Goal: Task Accomplishment & Management: Use online tool/utility

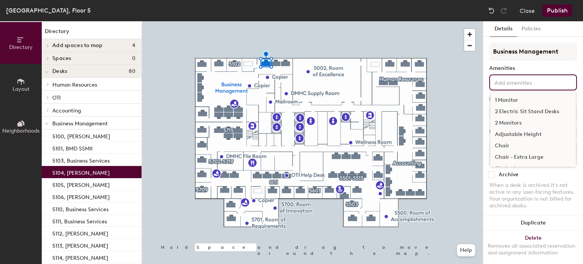
click at [517, 77] on input at bounding box center [527, 81] width 68 height 9
click at [513, 124] on div "2 Monitors" at bounding box center [532, 122] width 85 height 11
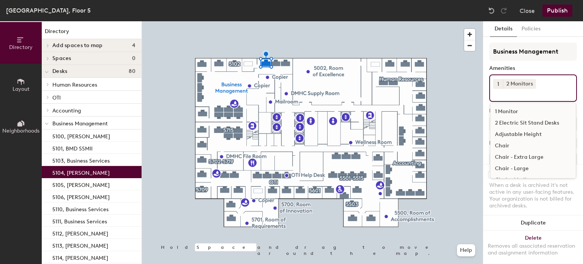
click at [502, 144] on div "Chair" at bounding box center [532, 145] width 85 height 11
click at [510, 174] on div "Chair - Medium" at bounding box center [532, 168] width 85 height 11
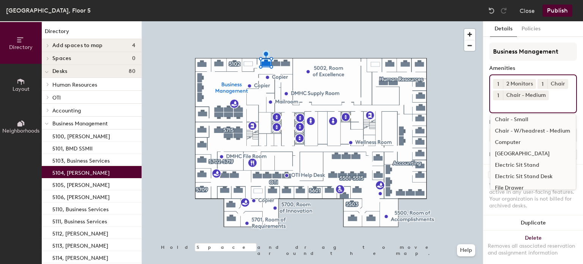
scroll to position [57, 0]
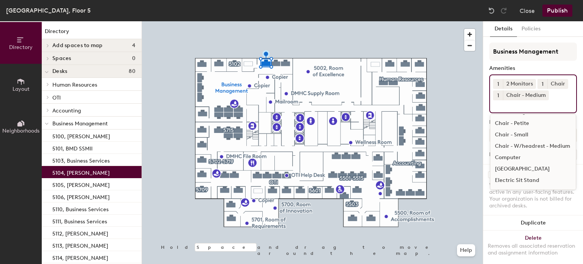
click at [509, 175] on div "[GEOGRAPHIC_DATA]" at bounding box center [532, 168] width 85 height 11
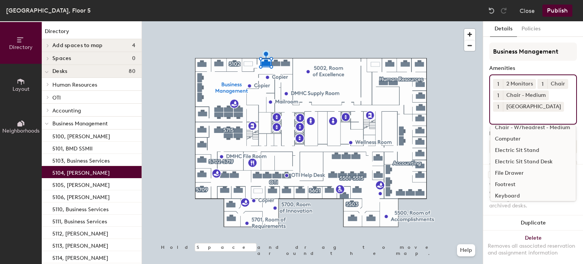
scroll to position [91, 0]
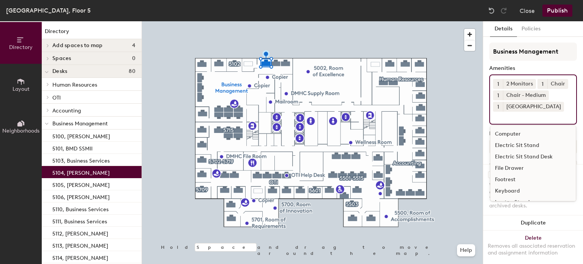
click at [516, 151] on div "Electric Sit Stand" at bounding box center [532, 145] width 85 height 11
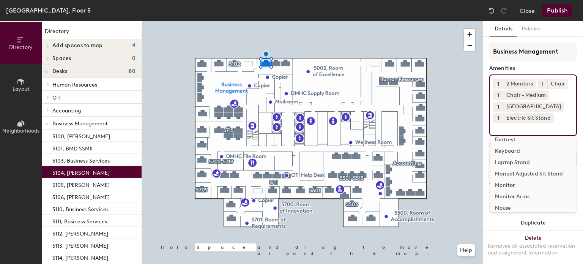
scroll to position [137, 0]
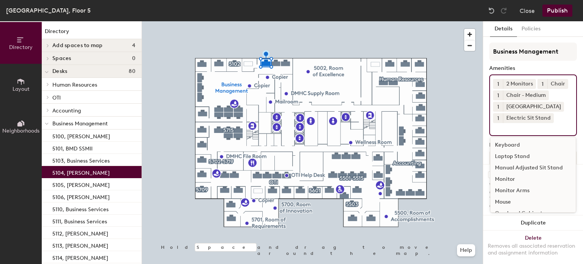
click at [509, 151] on div "Keyboard" at bounding box center [532, 144] width 85 height 11
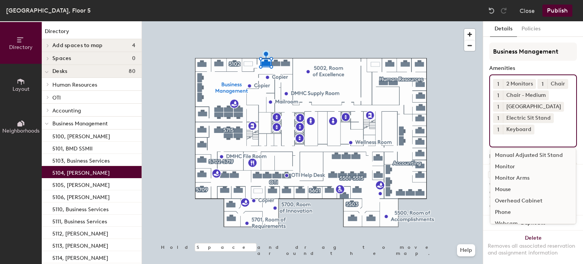
scroll to position [153, 0]
click at [503, 192] on div "Mouse" at bounding box center [532, 185] width 85 height 11
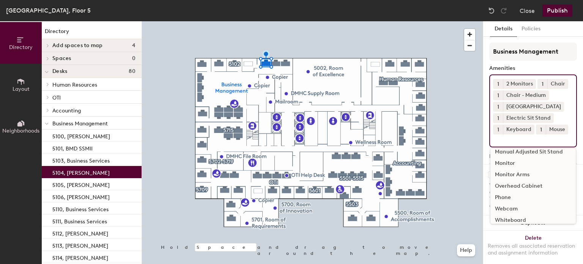
click at [519, 180] on div "Monitor Arms" at bounding box center [532, 174] width 85 height 11
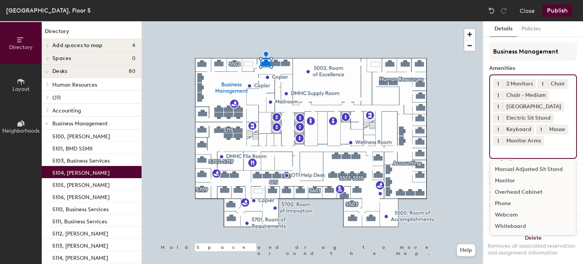
scroll to position [114, 0]
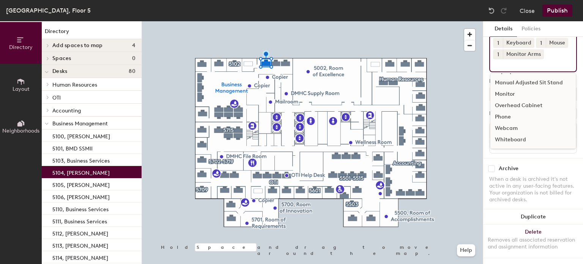
click at [505, 61] on input at bounding box center [527, 63] width 68 height 9
click at [503, 123] on div "Webcam" at bounding box center [532, 128] width 85 height 11
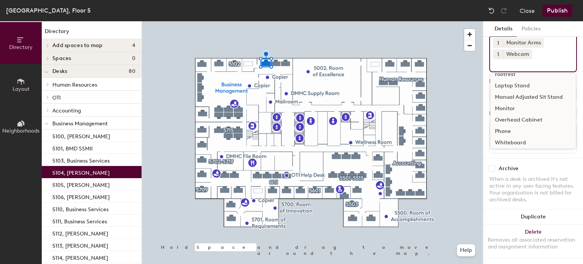
scroll to position [135, 0]
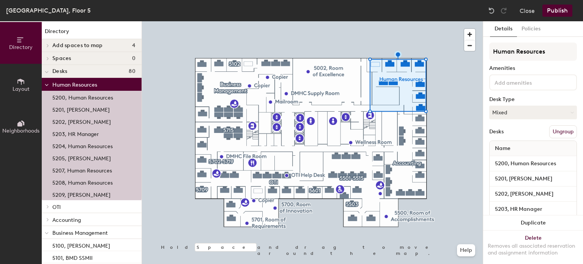
click at [266, 21] on div at bounding box center [312, 21] width 341 height 0
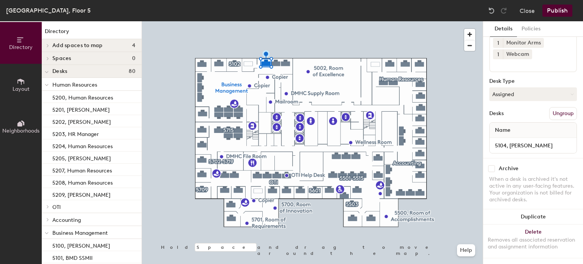
scroll to position [126, 0]
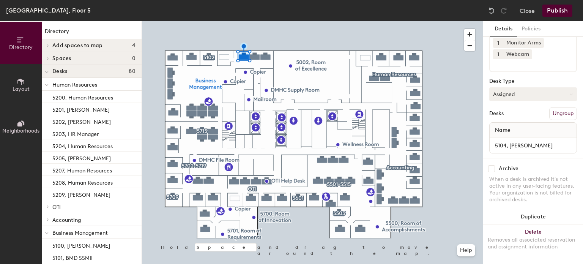
click at [569, 93] on icon at bounding box center [570, 94] width 3 height 3
click at [505, 135] on div "Hoteled" at bounding box center [527, 140] width 76 height 11
click at [545, 140] on input "5104, Charles Robie" at bounding box center [533, 145] width 84 height 11
type input "5104"
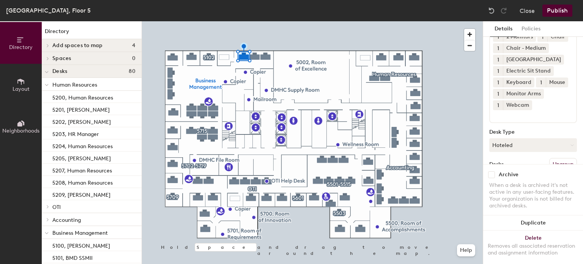
scroll to position [114, 0]
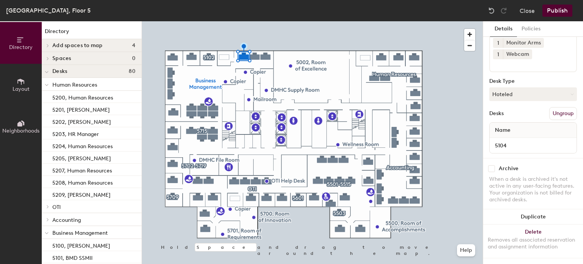
click at [557, 12] on button "Publish" at bounding box center [557, 11] width 30 height 12
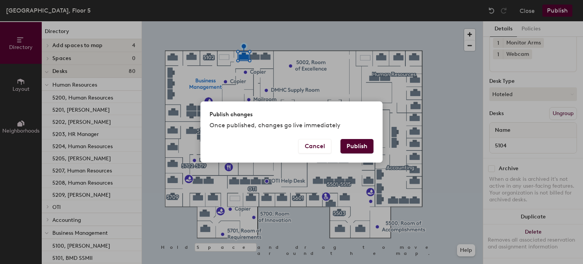
click at [354, 147] on button "Publish" at bounding box center [356, 146] width 33 height 14
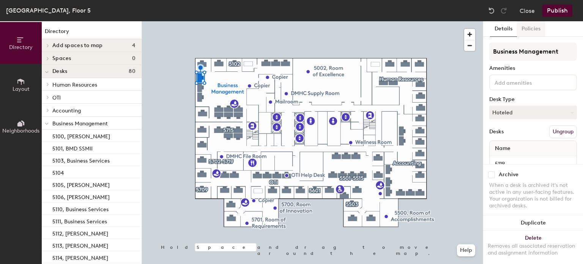
click at [531, 30] on button "Policies" at bounding box center [531, 29] width 28 height 16
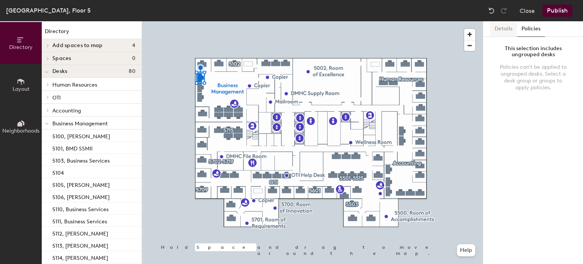
click at [502, 28] on button "Details" at bounding box center [503, 29] width 27 height 16
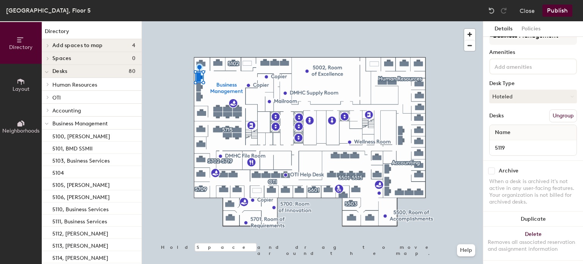
scroll to position [24, 0]
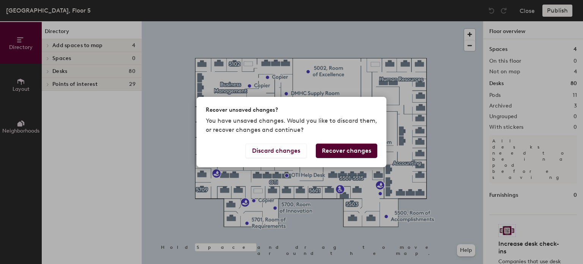
click at [351, 152] on button "Recover changes" at bounding box center [346, 150] width 61 height 14
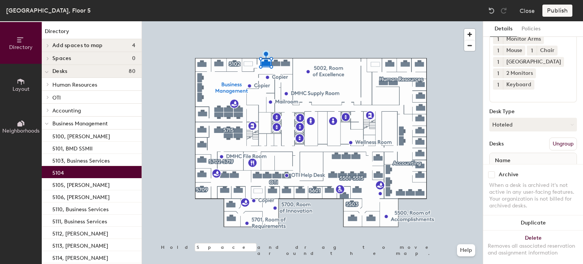
scroll to position [115, 0]
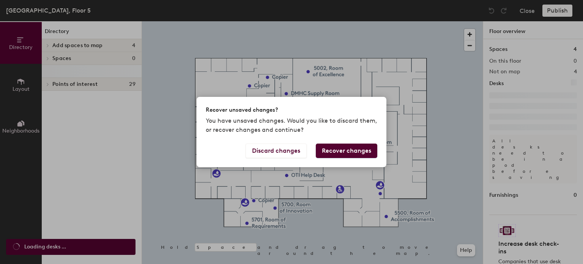
click at [348, 151] on button "Recover changes" at bounding box center [346, 150] width 61 height 14
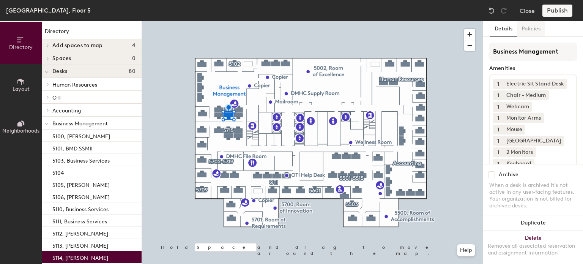
click at [528, 31] on button "Policies" at bounding box center [531, 29] width 28 height 16
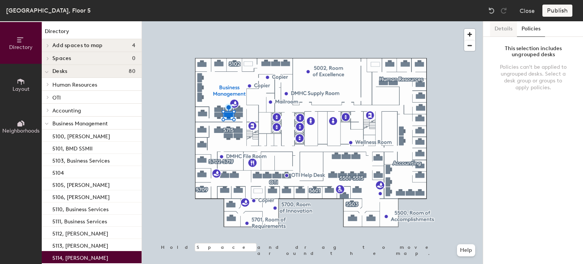
click at [506, 31] on button "Details" at bounding box center [503, 29] width 27 height 16
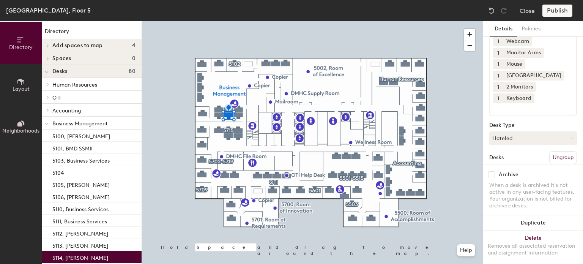
scroll to position [115, 0]
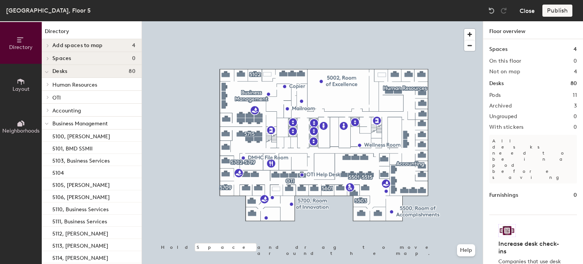
click at [524, 11] on button "Close" at bounding box center [526, 11] width 15 height 12
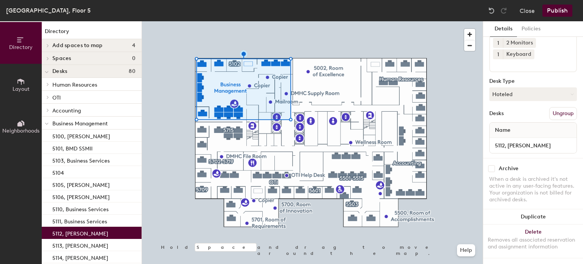
scroll to position [103, 0]
